Goal: Check status: Check status

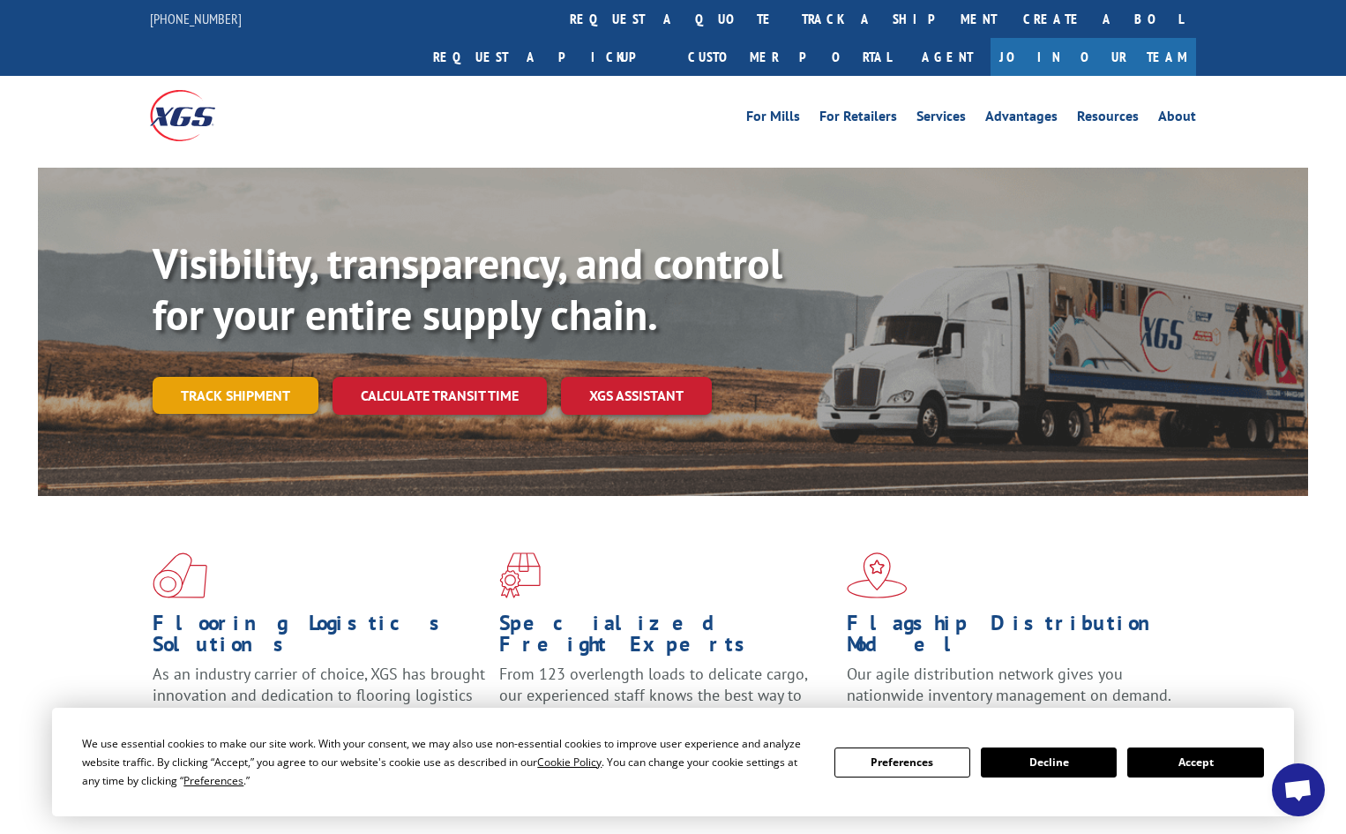
click at [238, 377] on link "Track shipment" at bounding box center [236, 395] width 166 height 37
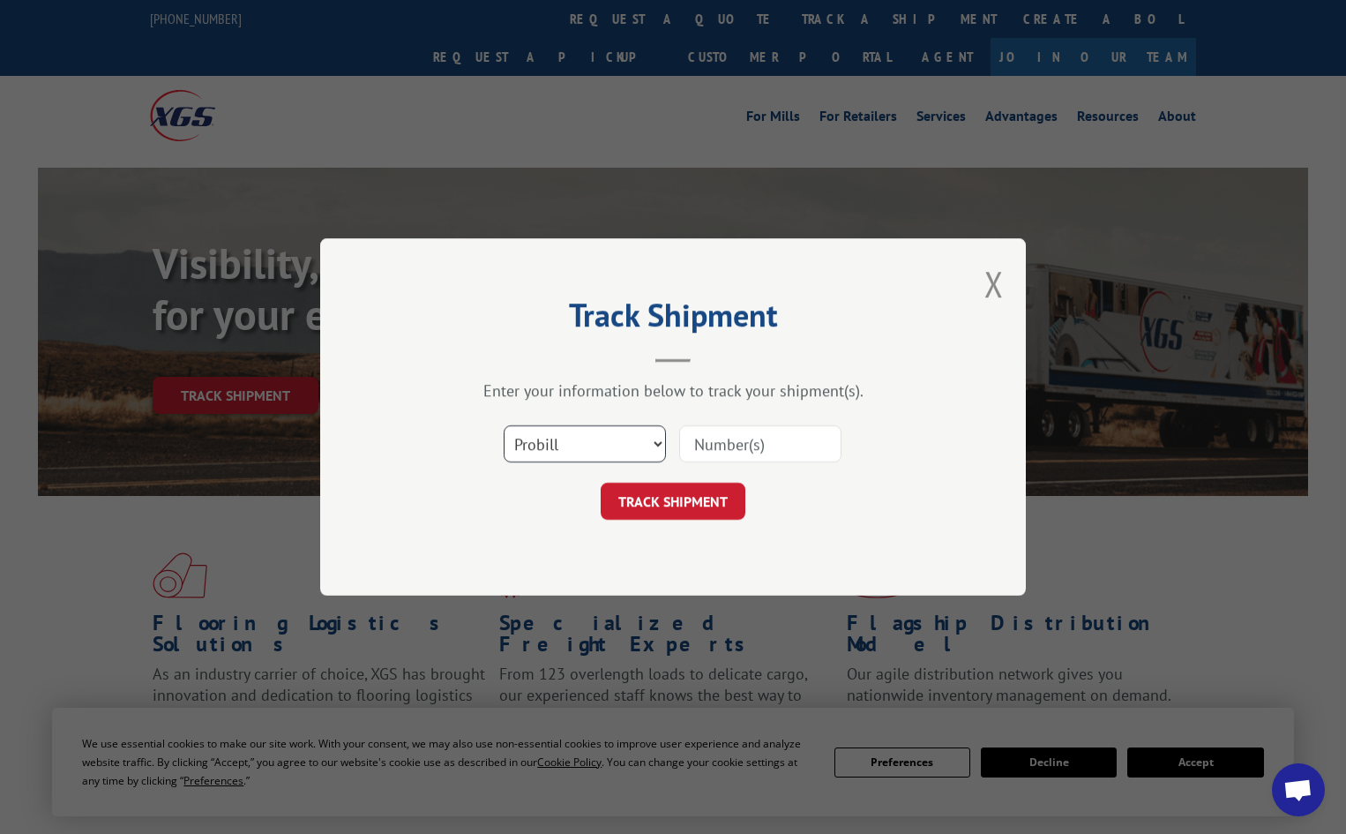
click at [622, 450] on select "Select category... Probill BOL PO" at bounding box center [585, 443] width 162 height 37
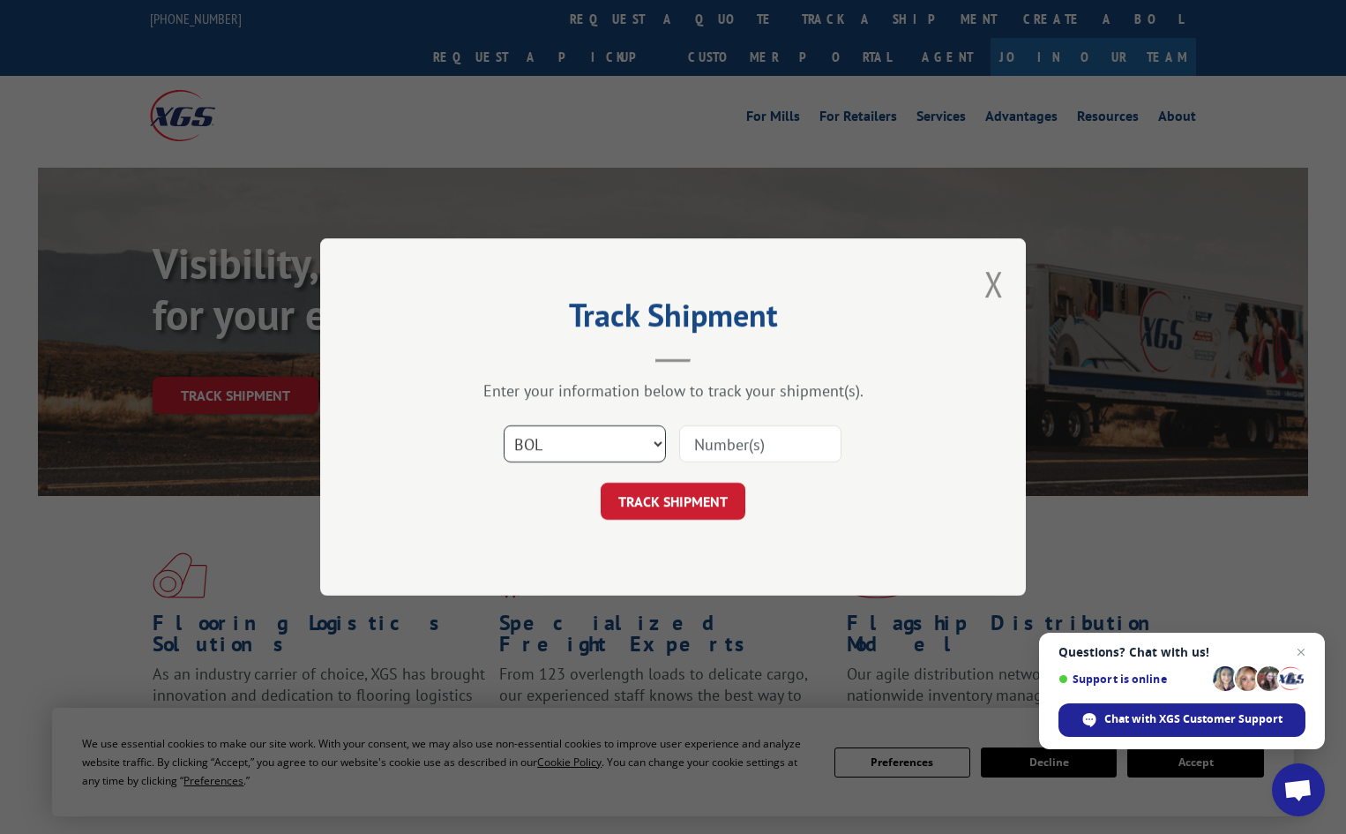
click at [504, 425] on select "Select category... Probill BOL PO" at bounding box center [585, 443] width 162 height 37
drag, startPoint x: 603, startPoint y: 443, endPoint x: 606, endPoint y: 455, distance: 12.6
click at [603, 443] on select "Select category... Probill BOL PO" at bounding box center [585, 443] width 162 height 37
select select "po"
click at [504, 425] on select "Select category... Probill BOL PO" at bounding box center [585, 443] width 162 height 37
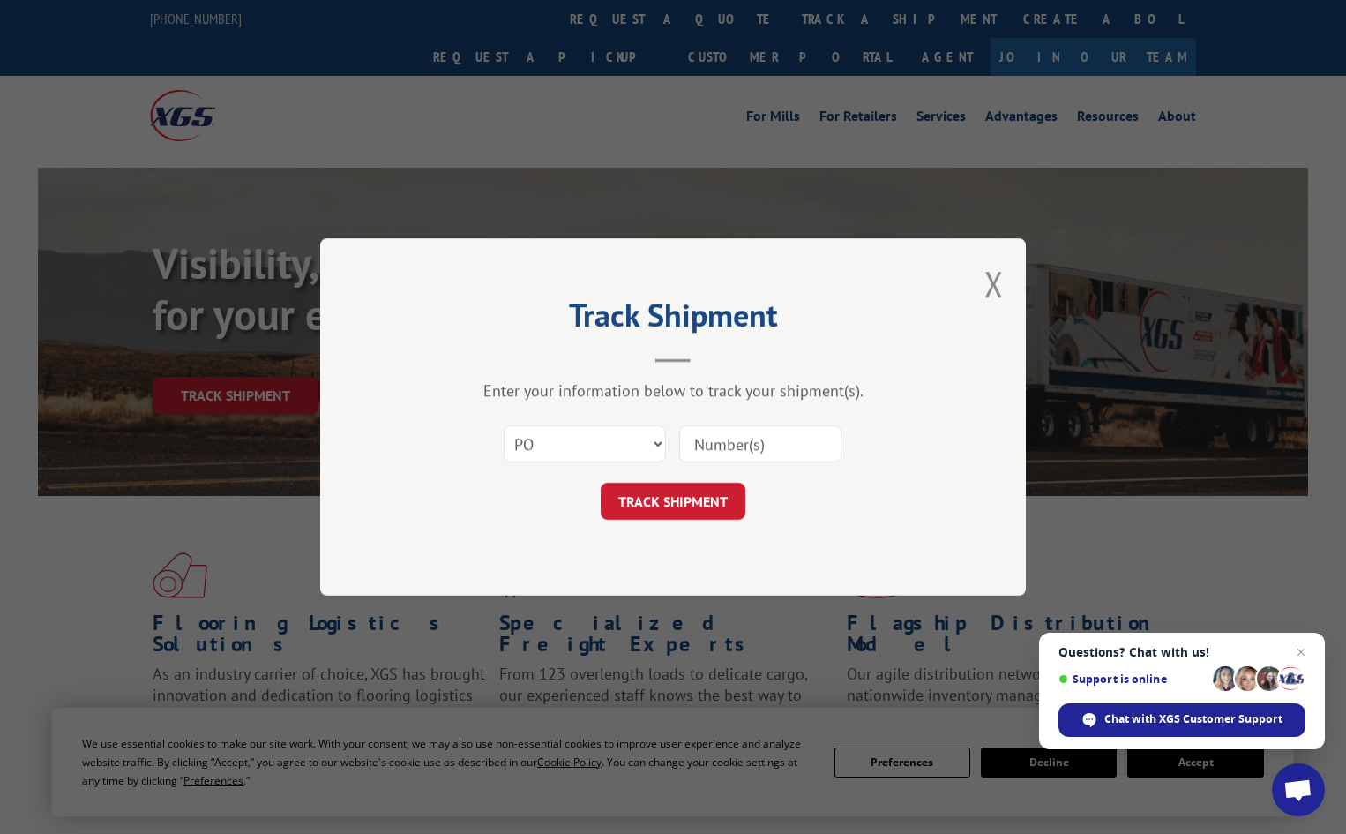
click at [727, 443] on input at bounding box center [760, 443] width 162 height 37
paste input "89757-AB"
type input "89757-AB"
click at [673, 483] on button "TRACK SHIPMENT" at bounding box center [673, 500] width 145 height 37
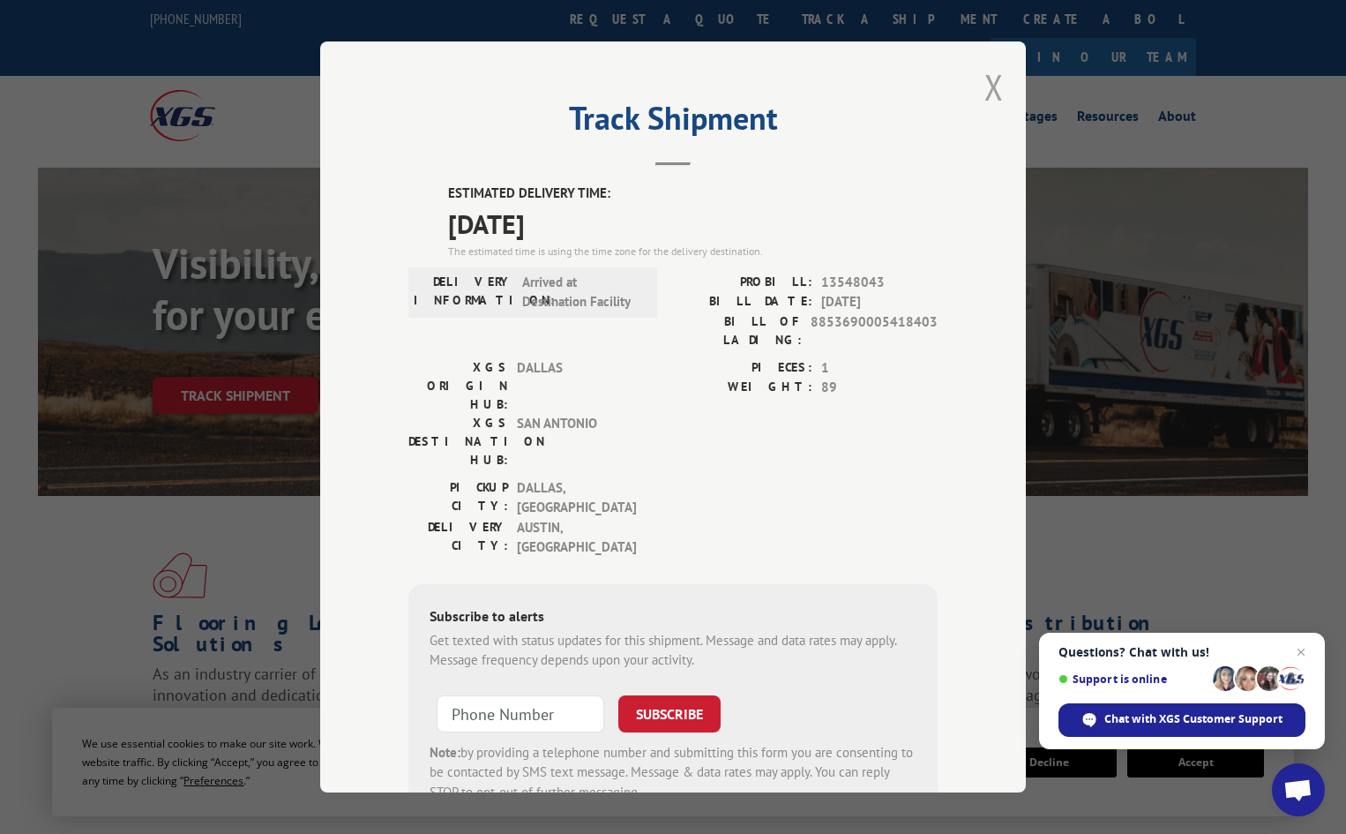
click at [984, 93] on button "Close modal" at bounding box center [993, 87] width 19 height 47
